Goal: Transaction & Acquisition: Purchase product/service

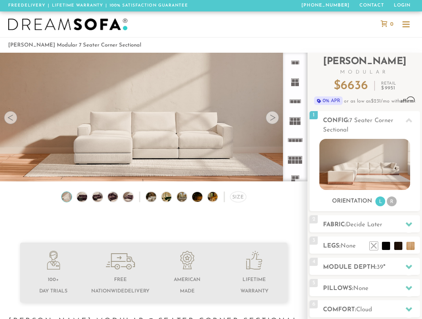
click at [270, 116] on div at bounding box center [272, 117] width 13 height 13
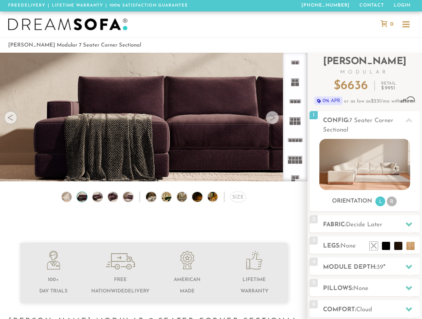
click at [270, 116] on div at bounding box center [272, 117] width 13 height 13
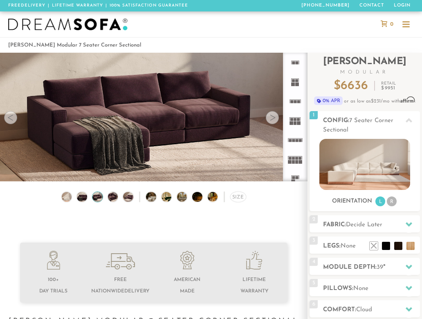
click at [270, 116] on div at bounding box center [272, 117] width 13 height 13
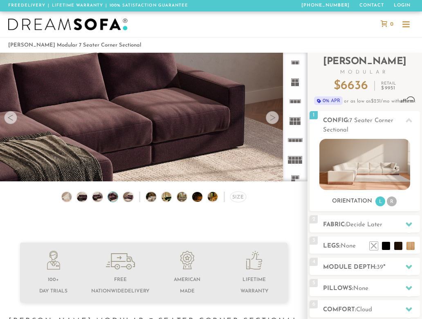
click at [270, 116] on div at bounding box center [272, 117] width 13 height 13
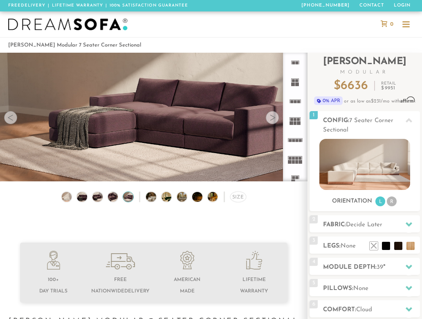
click at [270, 116] on div at bounding box center [272, 117] width 13 height 13
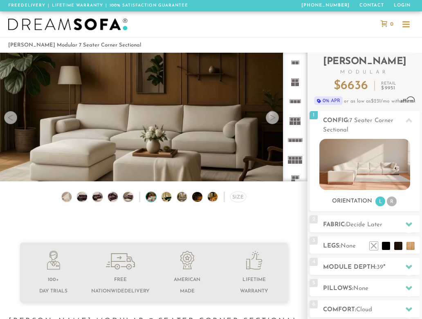
click at [270, 116] on div at bounding box center [272, 117] width 13 height 13
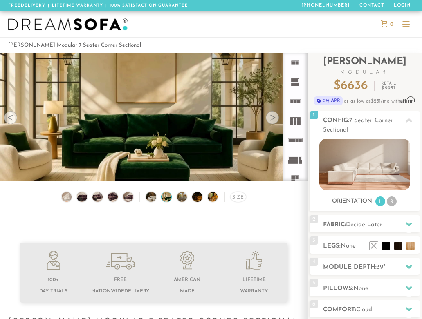
click at [270, 116] on div at bounding box center [272, 117] width 13 height 13
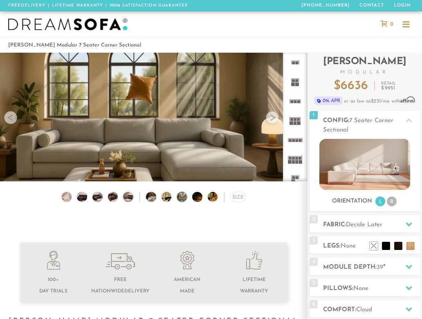
click at [270, 116] on div at bounding box center [272, 117] width 13 height 13
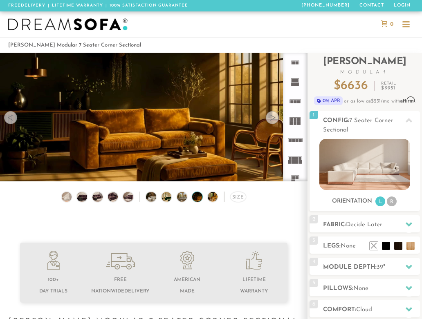
click at [270, 116] on div at bounding box center [272, 117] width 13 height 13
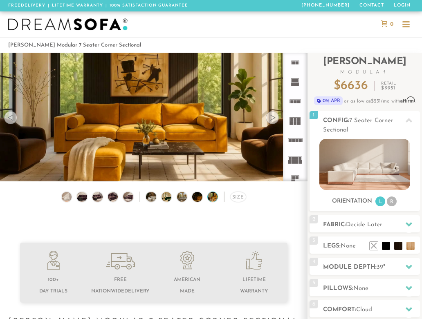
click at [270, 116] on div at bounding box center [272, 117] width 13 height 13
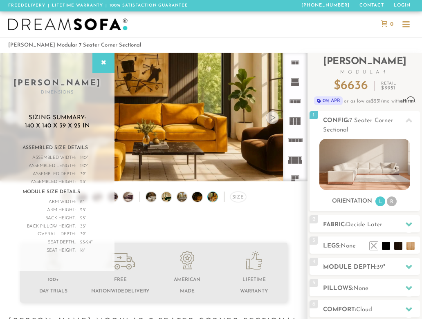
click at [270, 116] on div at bounding box center [272, 117] width 13 height 13
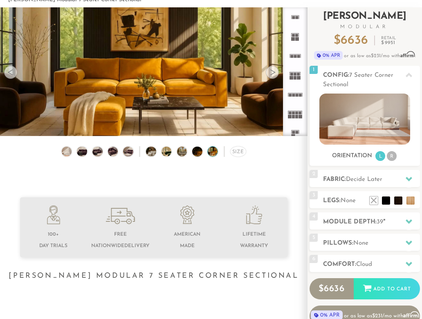
scroll to position [45, 0]
click at [408, 223] on icon at bounding box center [409, 222] width 7 height 4
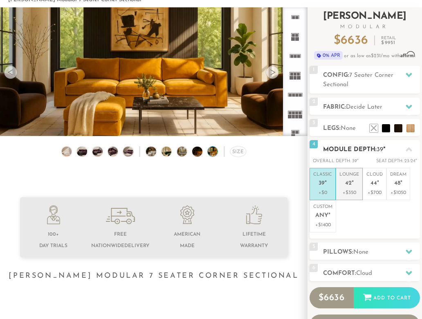
click at [349, 184] on span "42" at bounding box center [348, 183] width 7 height 7
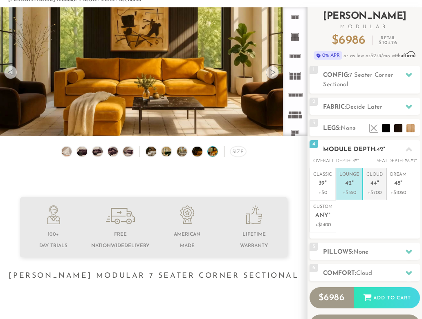
click at [375, 189] on p "+$700" at bounding box center [374, 192] width 16 height 7
click at [348, 187] on p "Lounge 42 "" at bounding box center [349, 181] width 20 height 18
click at [411, 151] on icon at bounding box center [409, 149] width 7 height 4
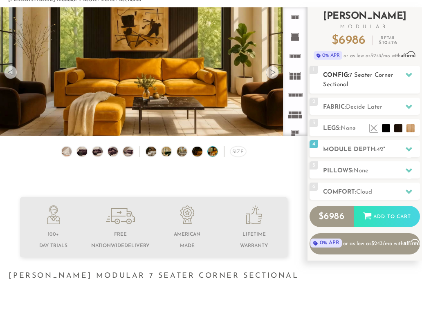
click at [364, 76] on span "7 Seater Corner Sectional" at bounding box center [358, 80] width 70 height 16
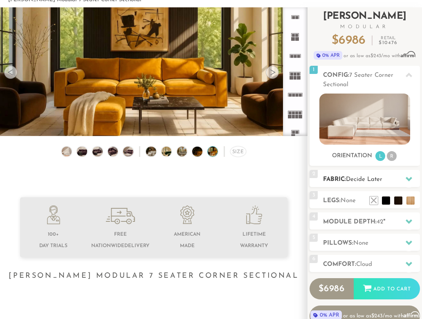
click at [364, 179] on span "Decide Later" at bounding box center [364, 180] width 36 height 6
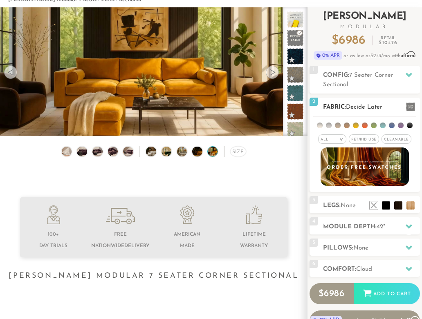
click at [407, 124] on li at bounding box center [410, 126] width 6 height 6
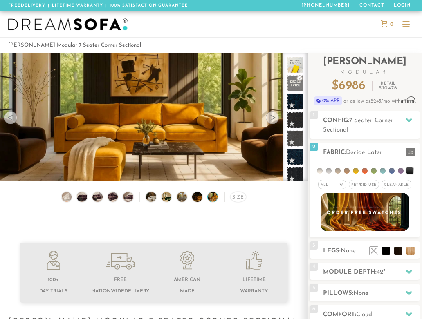
scroll to position [0, 0]
click at [80, 197] on img at bounding box center [82, 197] width 12 height 10
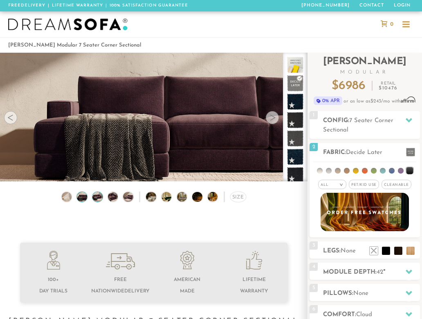
click at [98, 198] on img at bounding box center [98, 197] width 12 height 10
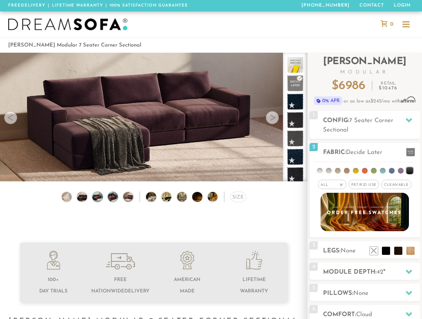
click at [115, 197] on img at bounding box center [113, 197] width 12 height 10
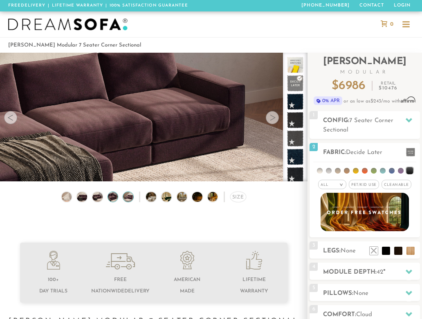
click at [127, 199] on img at bounding box center [128, 197] width 12 height 10
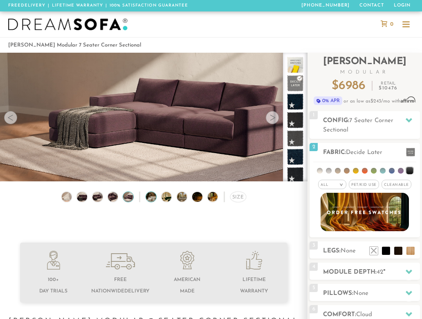
click at [153, 200] on img at bounding box center [155, 197] width 18 height 10
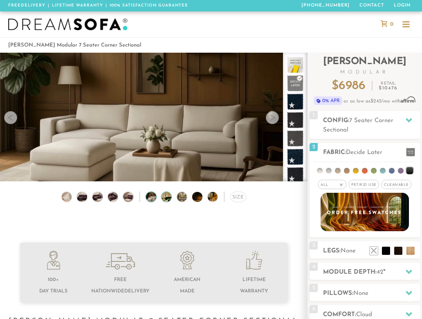
click at [166, 197] on img at bounding box center [171, 197] width 18 height 10
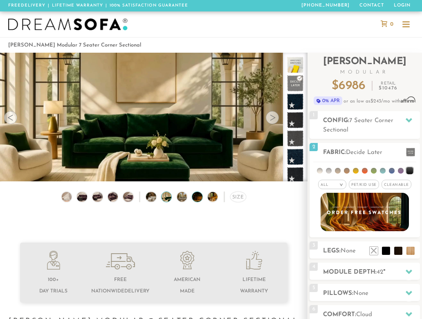
click at [197, 196] on img at bounding box center [201, 197] width 18 height 10
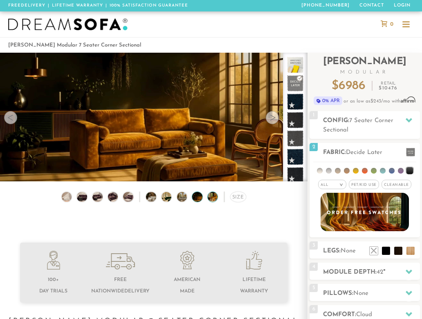
click at [212, 197] on img at bounding box center [217, 197] width 18 height 10
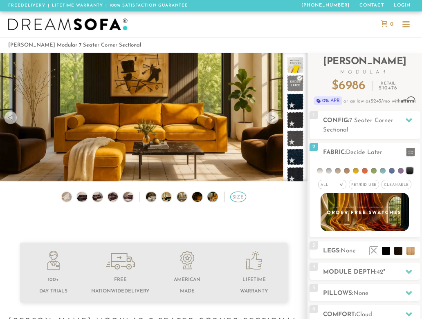
click at [234, 199] on div "Size" at bounding box center [238, 197] width 16 height 11
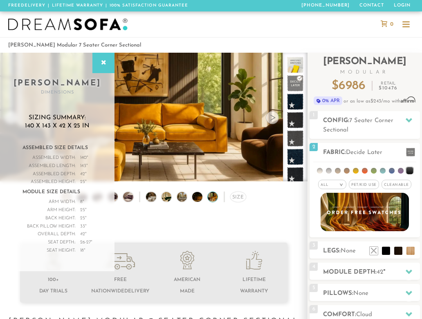
click at [405, 26] on div at bounding box center [405, 24] width 7 height 7
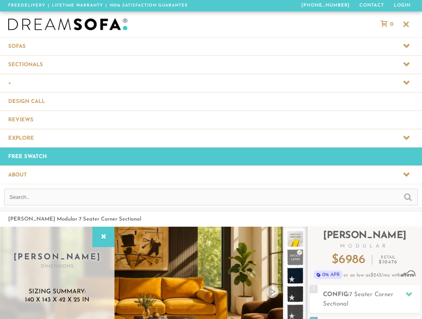
scroll to position [8091, 422]
click at [22, 173] on span at bounding box center [211, 175] width 422 height 18
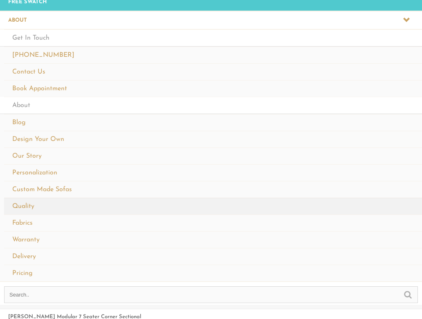
scroll to position [157, 0]
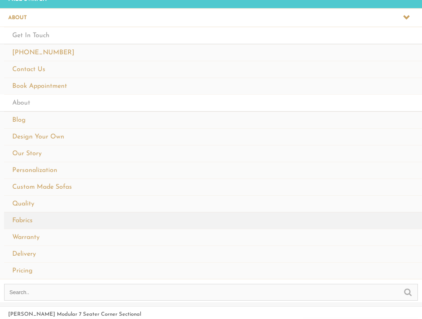
click at [32, 221] on link "Fabrics" at bounding box center [213, 220] width 418 height 17
